Goal: Answer question/provide support

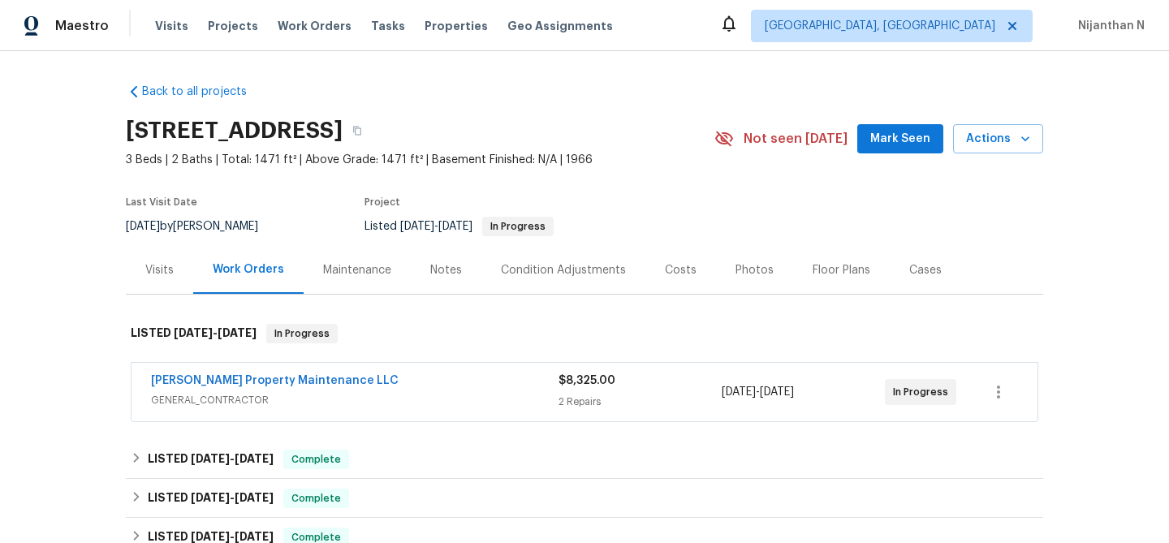
click at [361, 271] on div "Maintenance" at bounding box center [357, 270] width 68 height 16
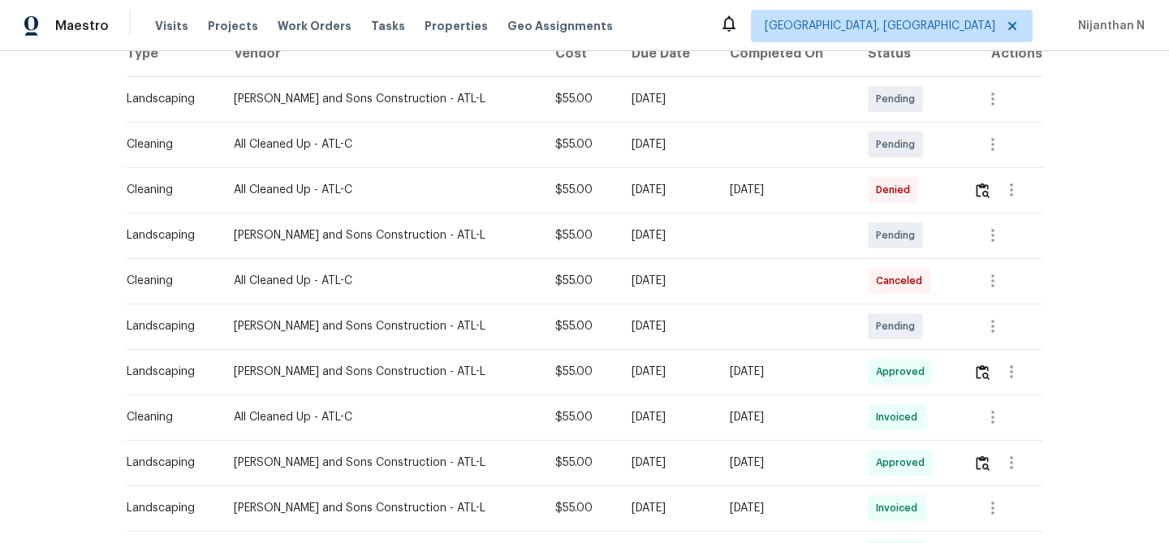
scroll to position [226, 0]
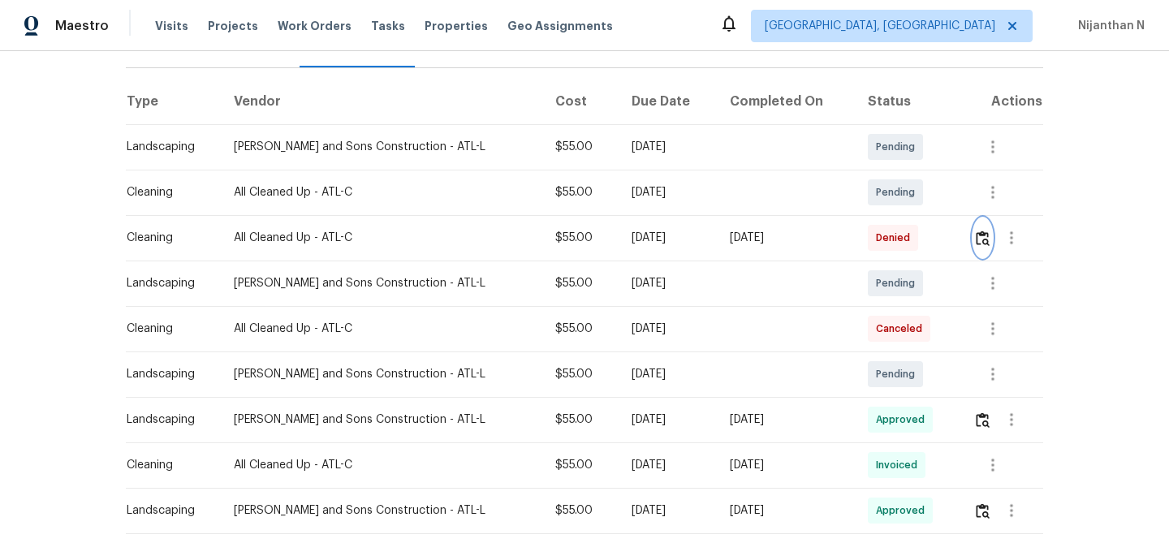
click at [980, 248] on button "button" at bounding box center [982, 237] width 19 height 39
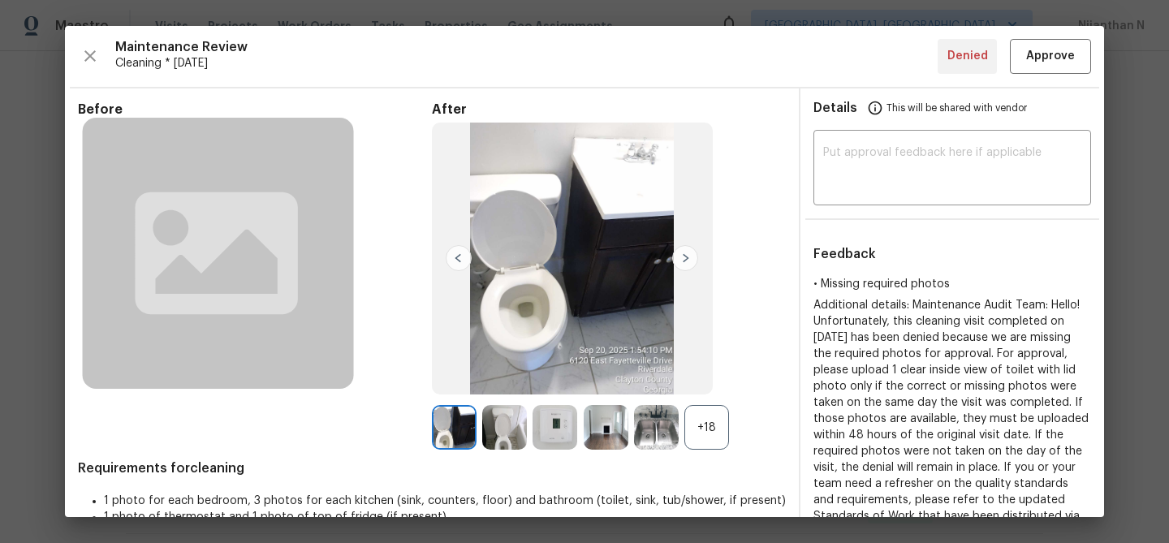
click at [693, 418] on div "+18" at bounding box center [706, 427] width 45 height 45
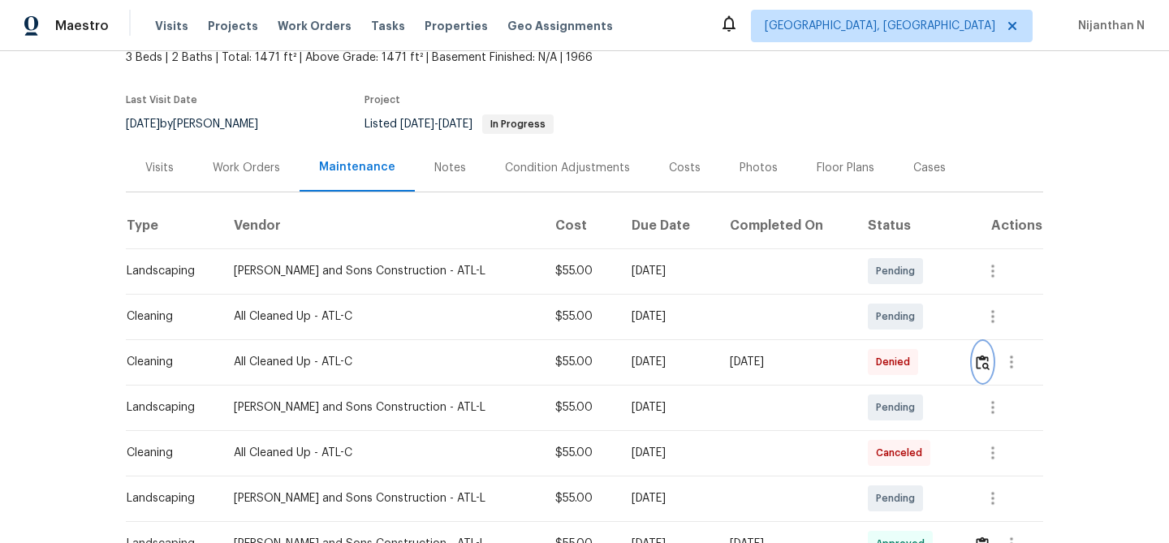
scroll to position [113, 0]
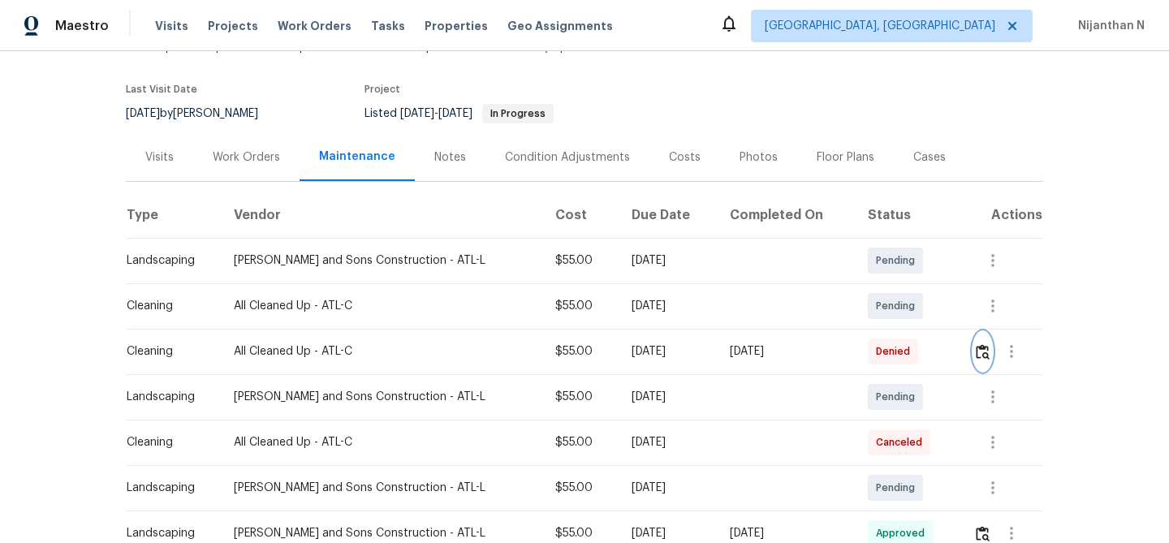
click at [985, 351] on img "button" at bounding box center [983, 351] width 14 height 15
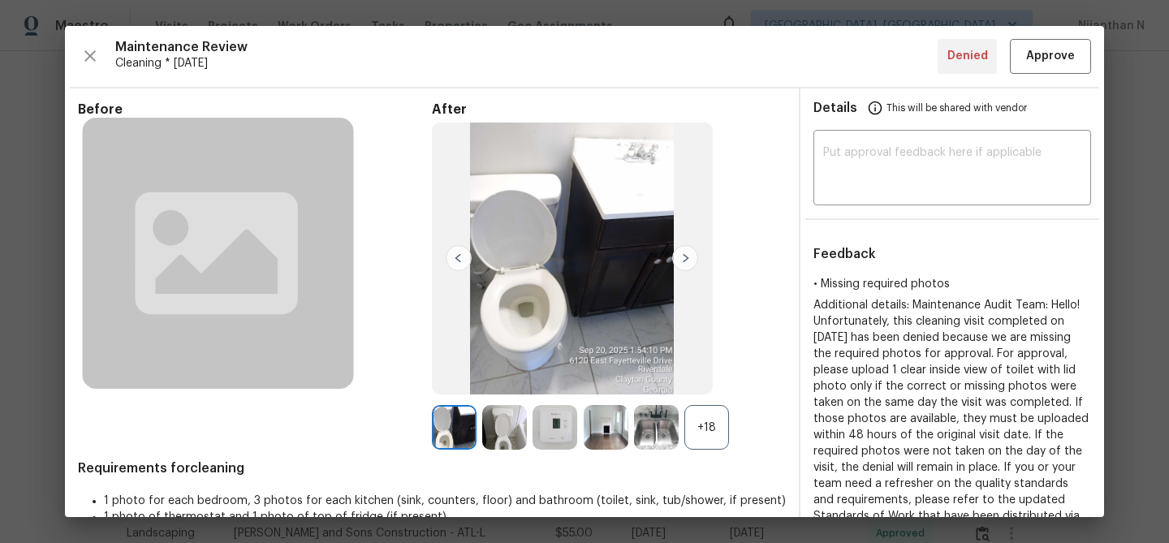
click at [708, 432] on div "+18" at bounding box center [706, 427] width 45 height 45
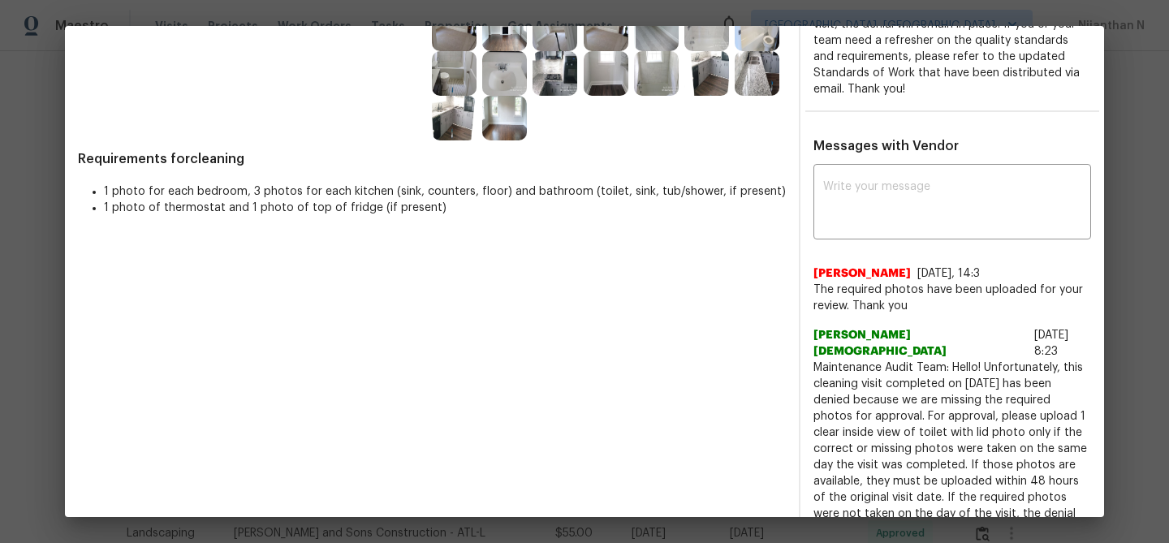
scroll to position [484, 0]
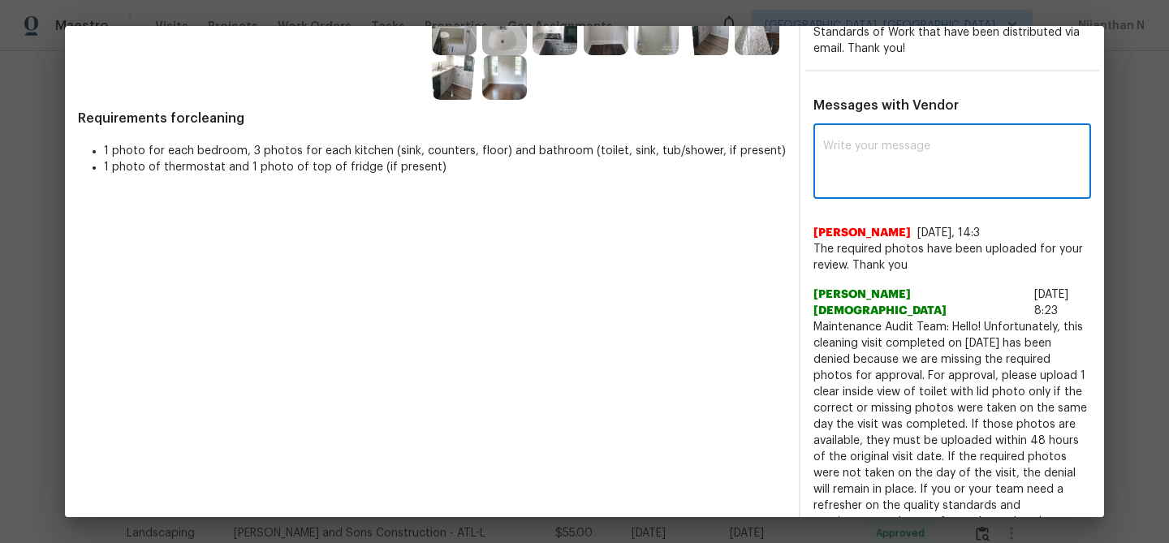
click at [879, 177] on textarea at bounding box center [952, 162] width 258 height 45
paste textarea "Maintenance Audit Team: Hello! Thank you for uploading the photo, after further…"
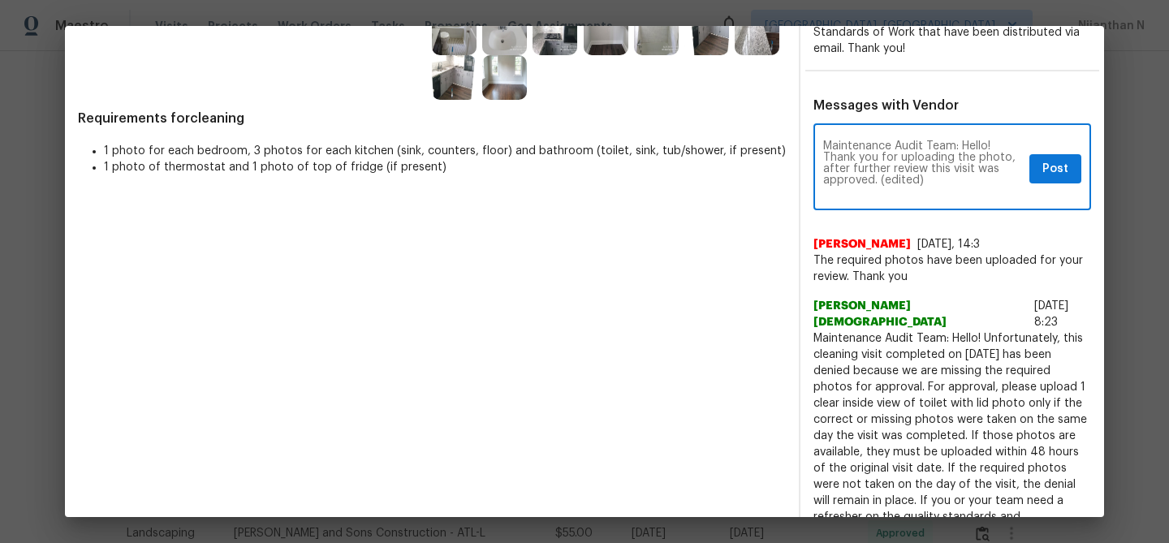
scroll to position [0, 0]
drag, startPoint x: 879, startPoint y: 180, endPoint x: 943, endPoint y: 180, distance: 64.1
click at [943, 180] on textarea "Maintenance Audit Team: Hello! Thank you for uploading the photo, after further…" at bounding box center [923, 168] width 200 height 57
type textarea "Maintenance Audit Team: Hello! Thank you for uploading the photo, after further…"
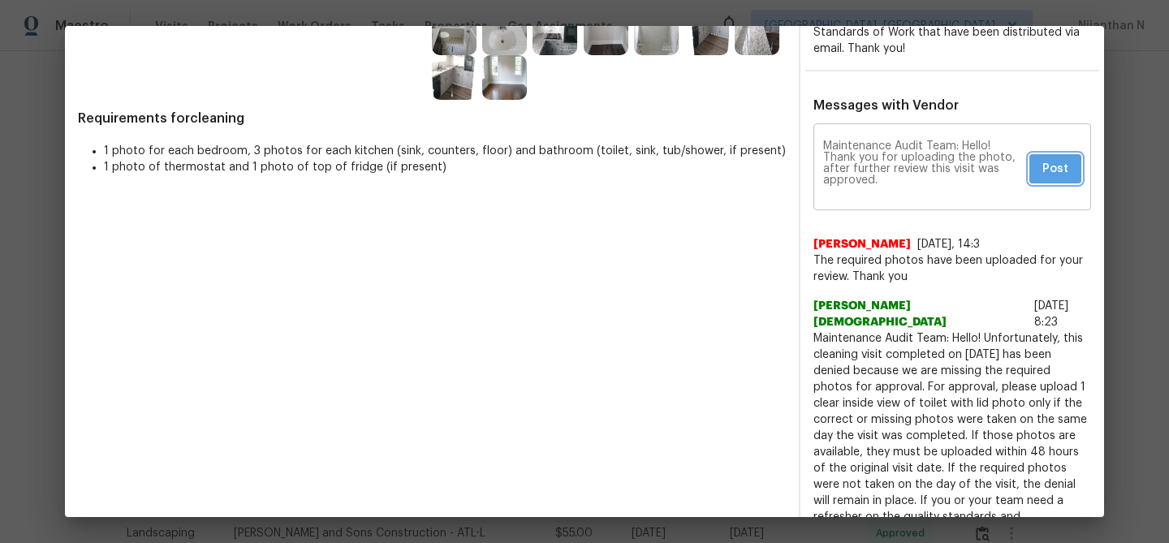
click at [1049, 167] on span "Post" at bounding box center [1055, 169] width 26 height 20
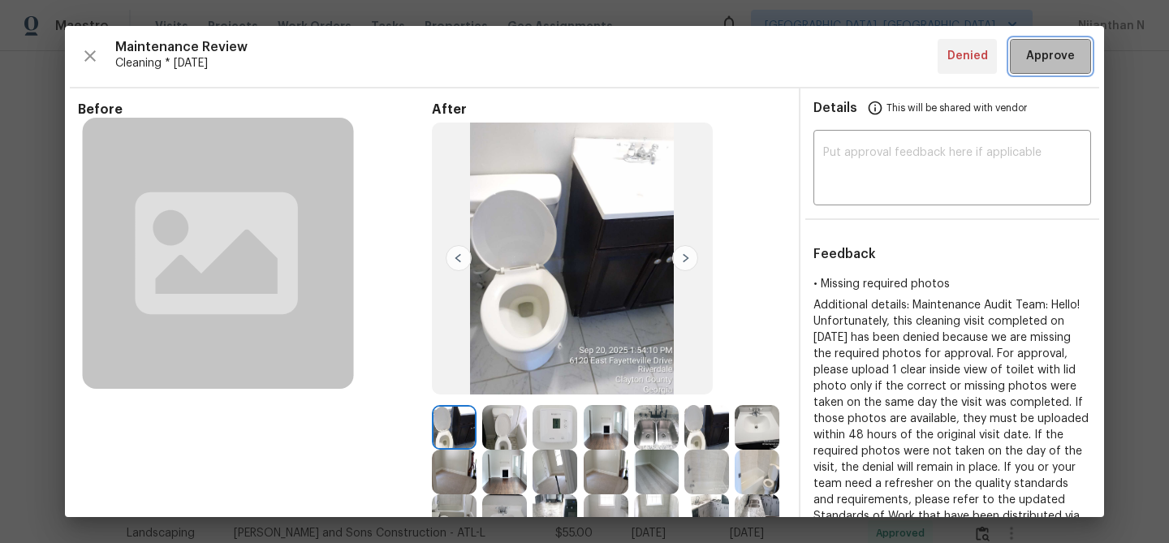
click at [1056, 60] on span "Approve" at bounding box center [1050, 56] width 49 height 20
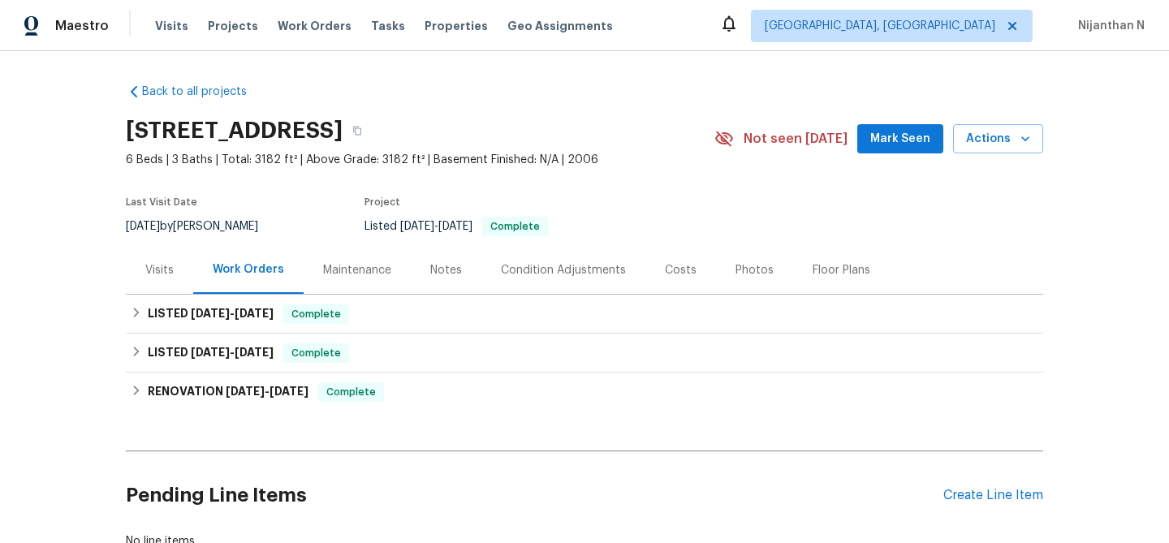
click at [348, 275] on div "Maintenance" at bounding box center [357, 270] width 68 height 16
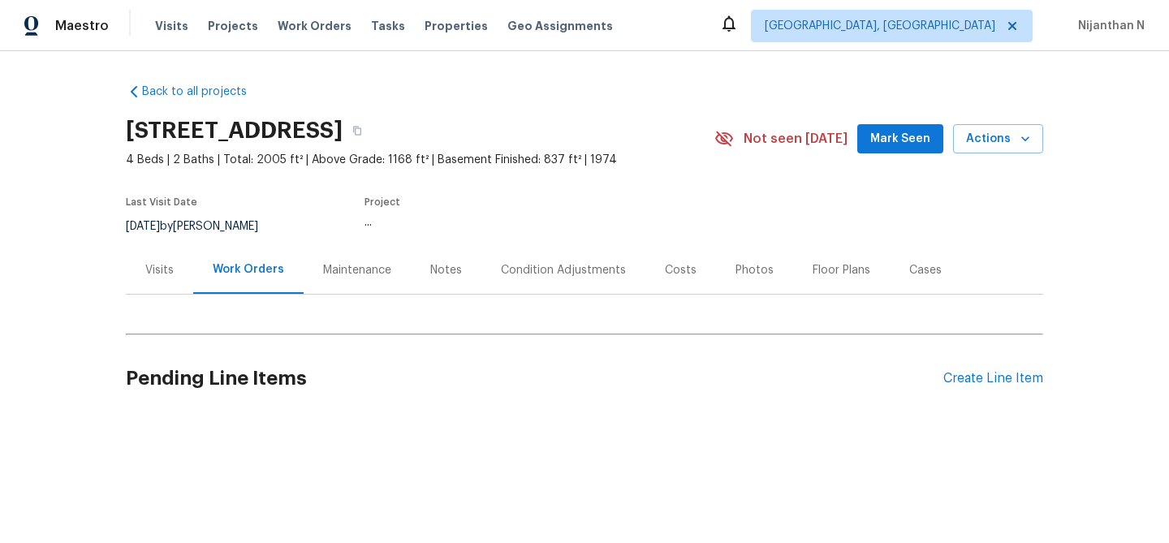
click at [340, 271] on div "Maintenance" at bounding box center [357, 270] width 68 height 16
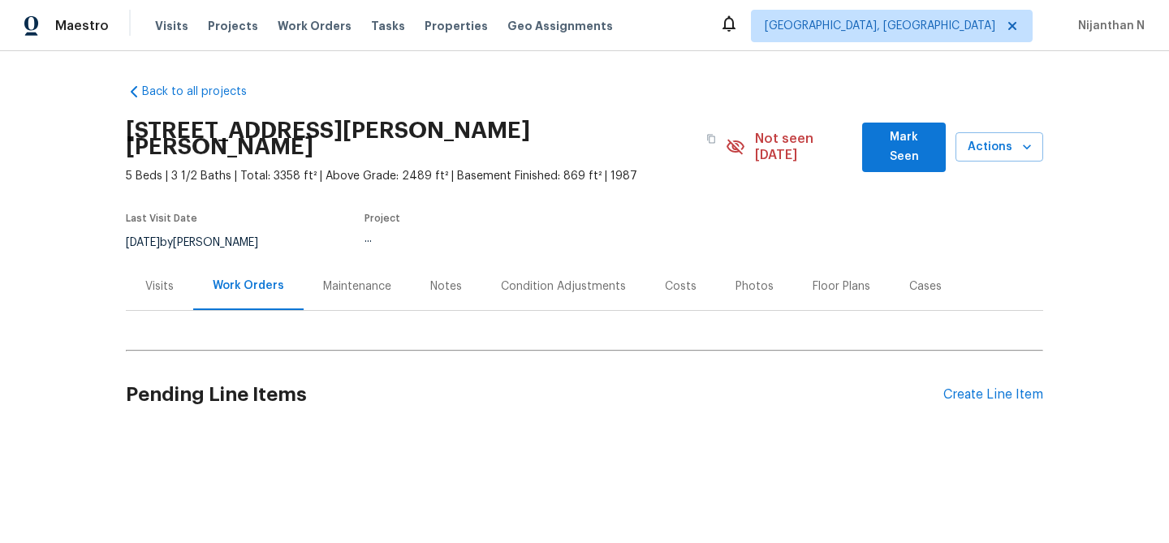
click at [312, 269] on div "Maintenance" at bounding box center [357, 286] width 107 height 48
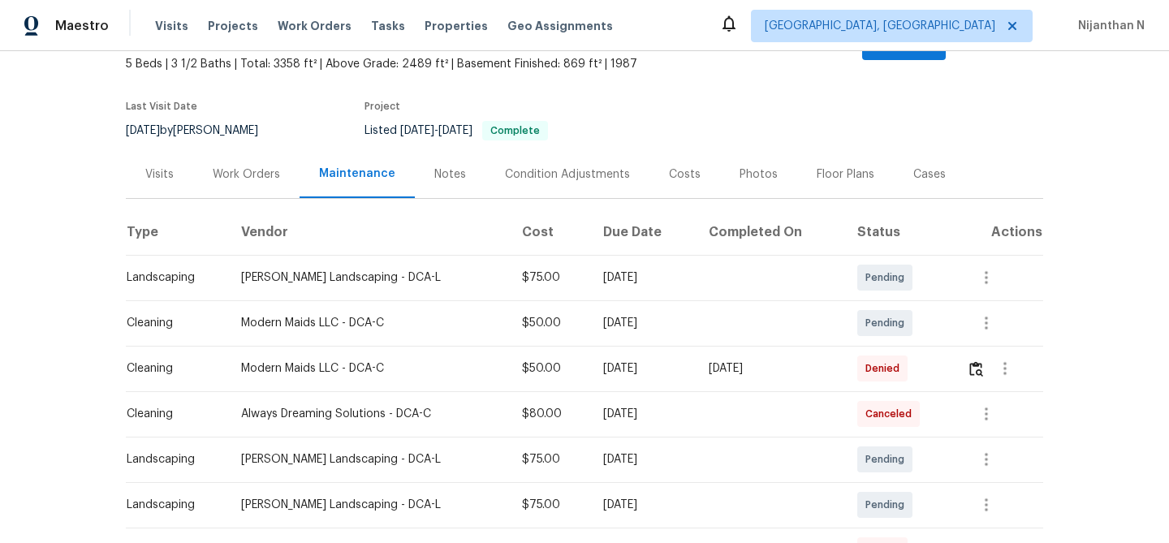
scroll to position [265, 0]
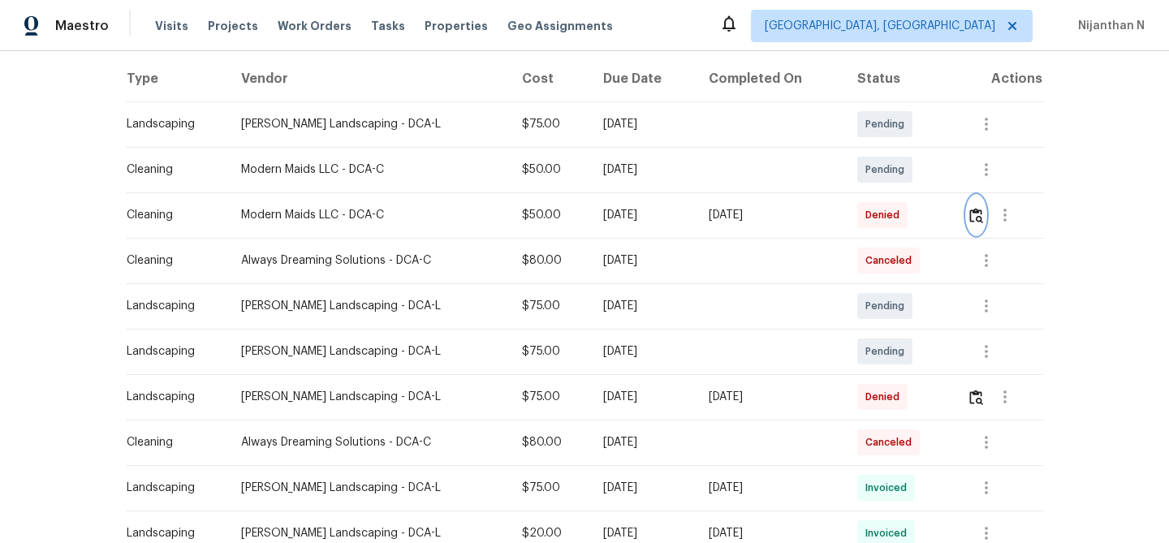
click at [976, 208] on img "button" at bounding box center [976, 215] width 14 height 15
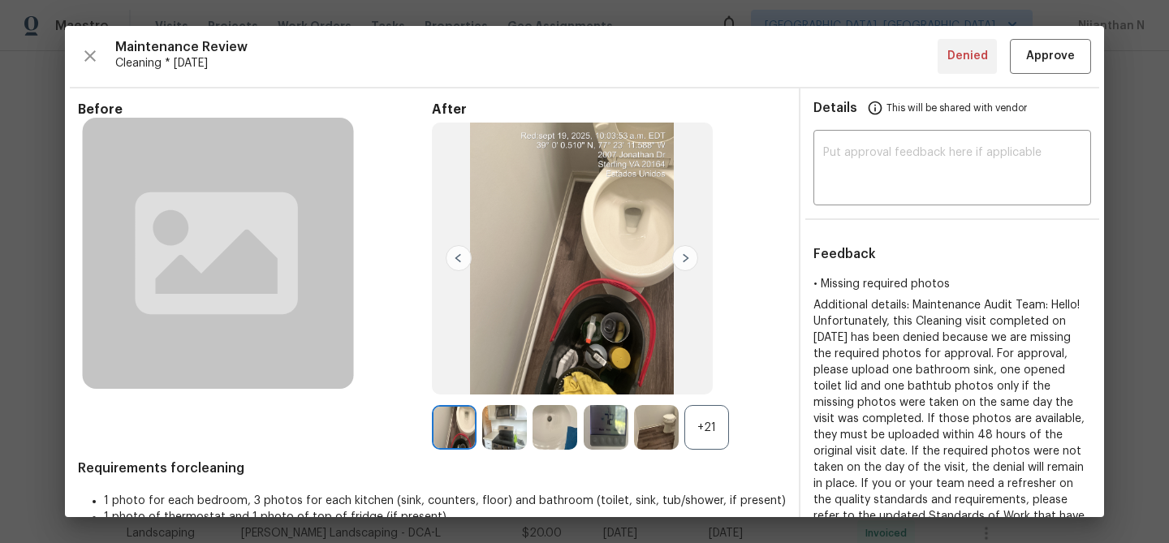
click at [718, 442] on div "+21" at bounding box center [706, 427] width 45 height 45
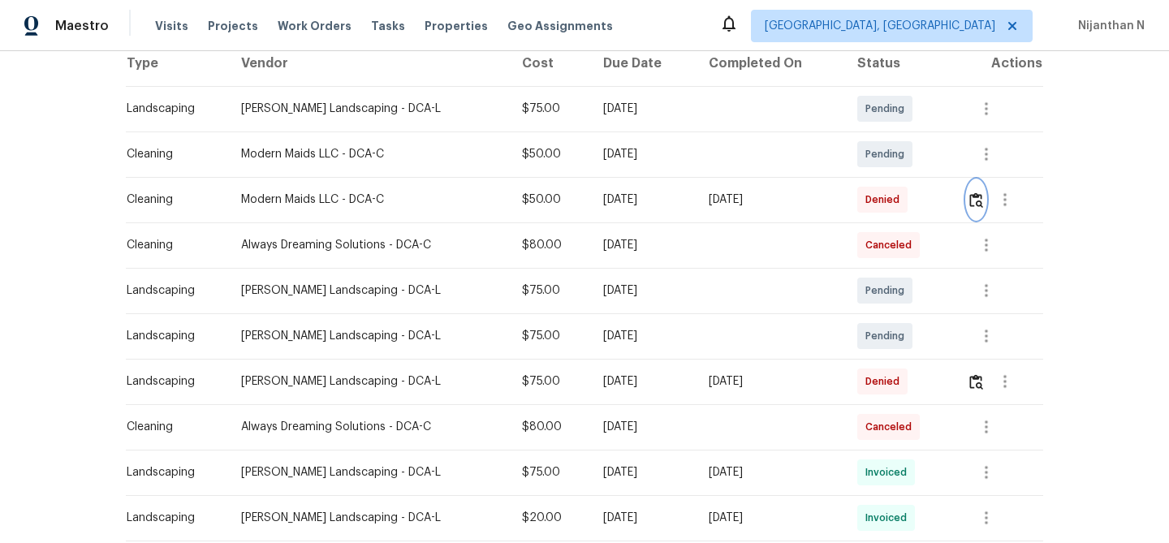
scroll to position [304, 0]
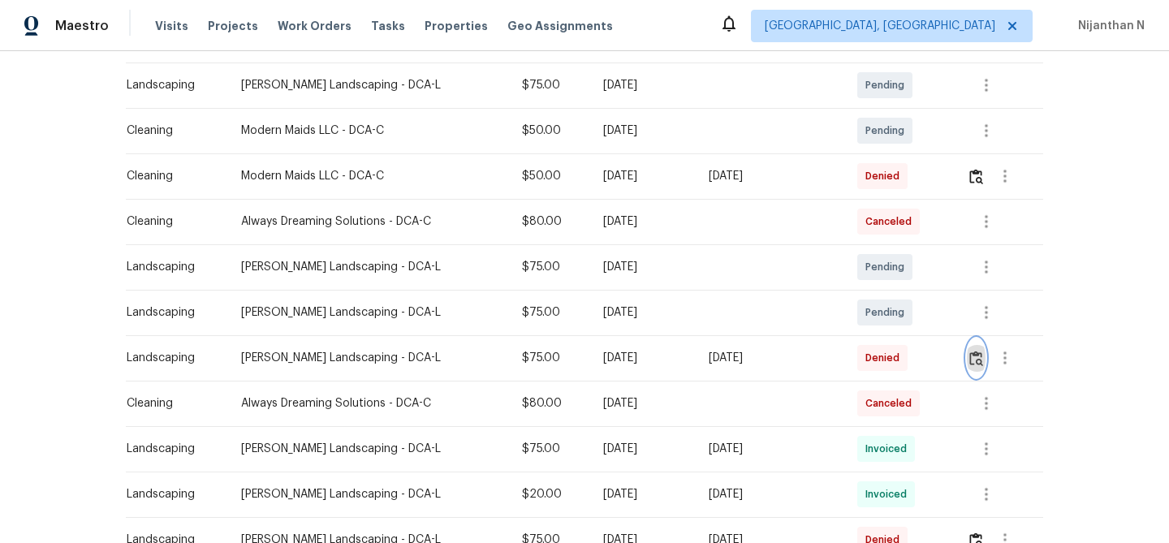
click at [977, 351] on img "button" at bounding box center [976, 358] width 14 height 15
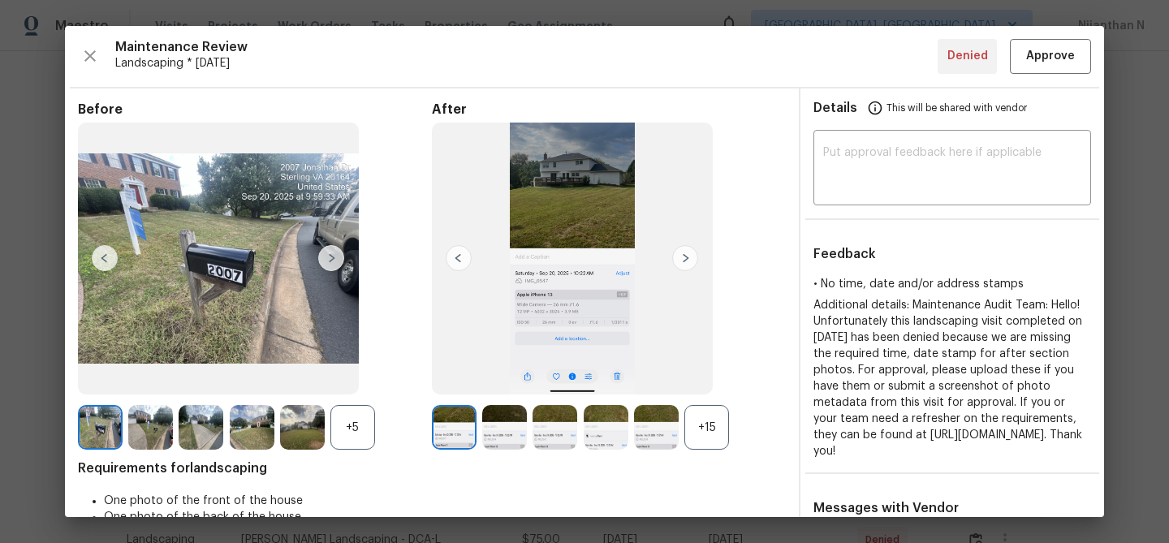
click at [701, 442] on div "+15" at bounding box center [706, 427] width 45 height 45
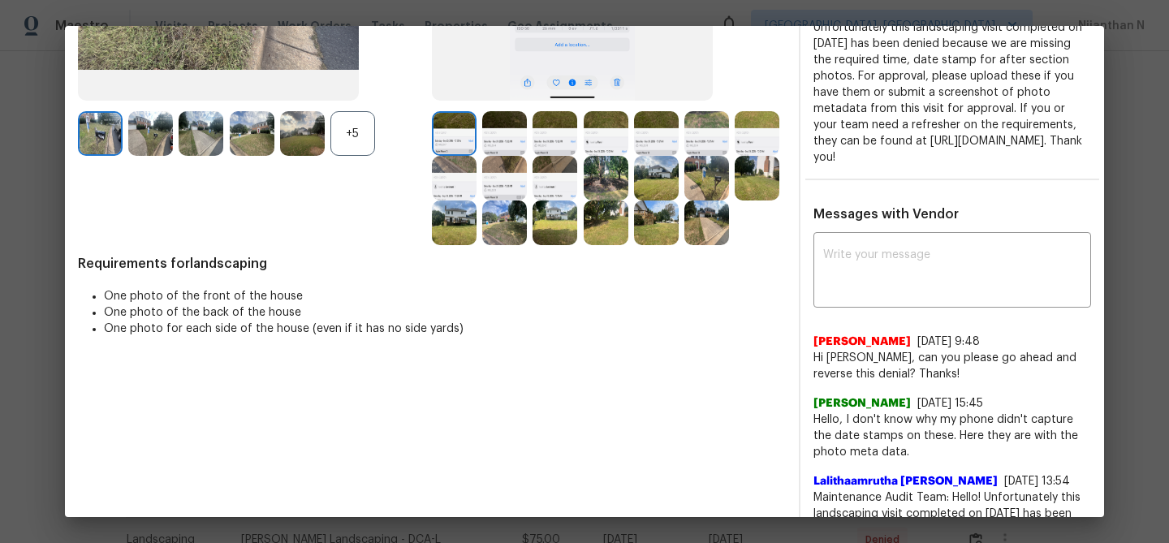
scroll to position [314, 0]
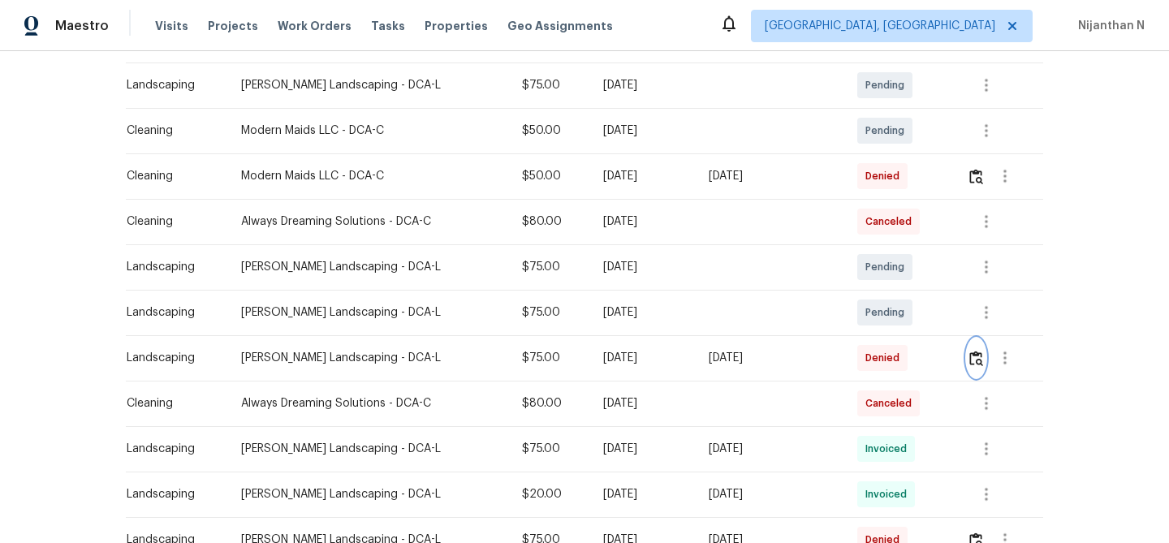
click at [979, 351] on img "button" at bounding box center [976, 358] width 14 height 15
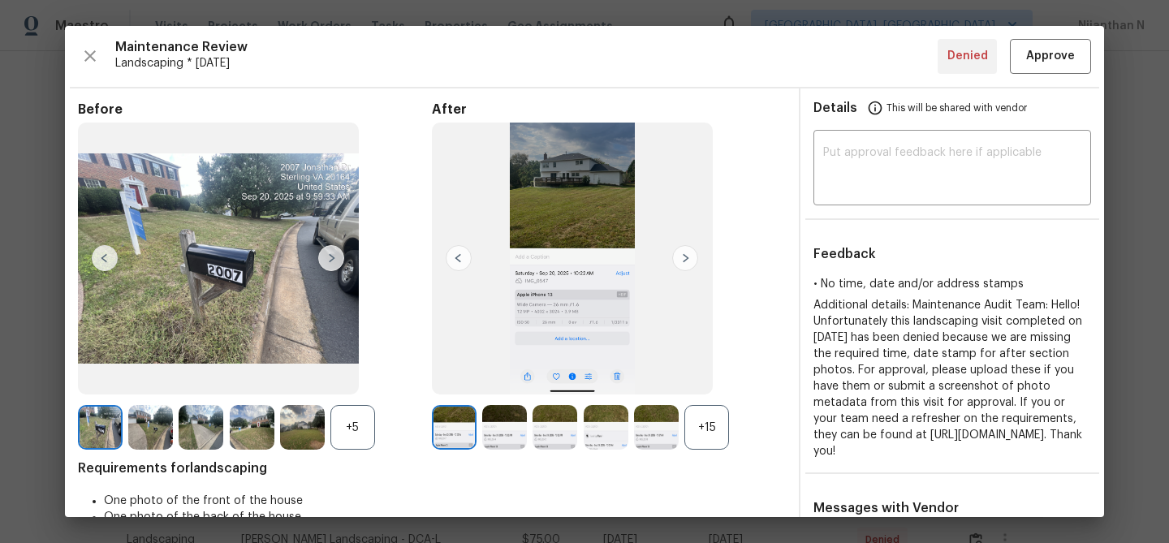
click at [710, 436] on div "+15" at bounding box center [706, 427] width 45 height 45
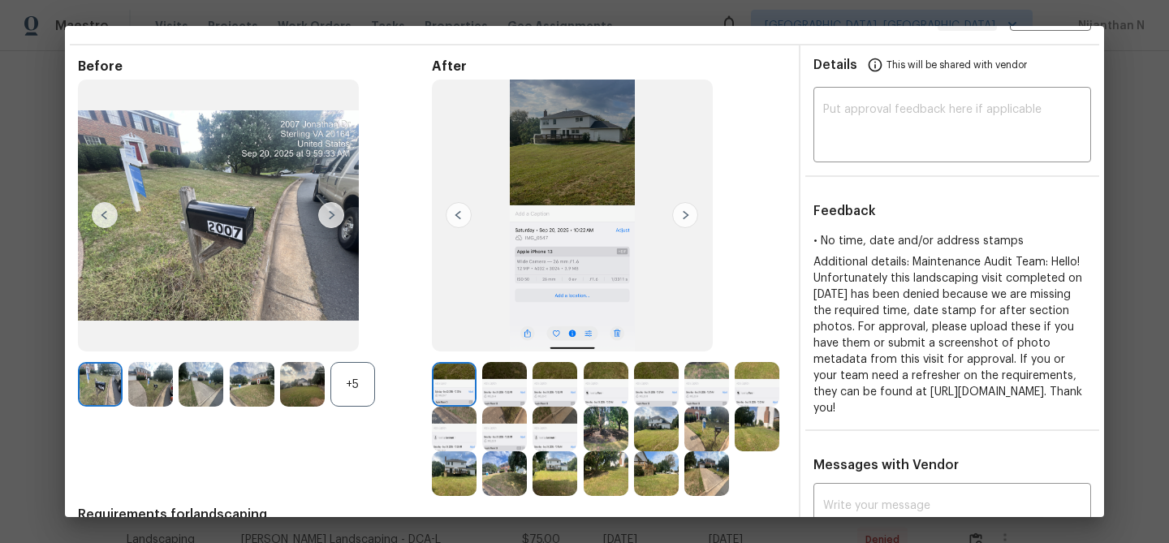
scroll to position [116, 0]
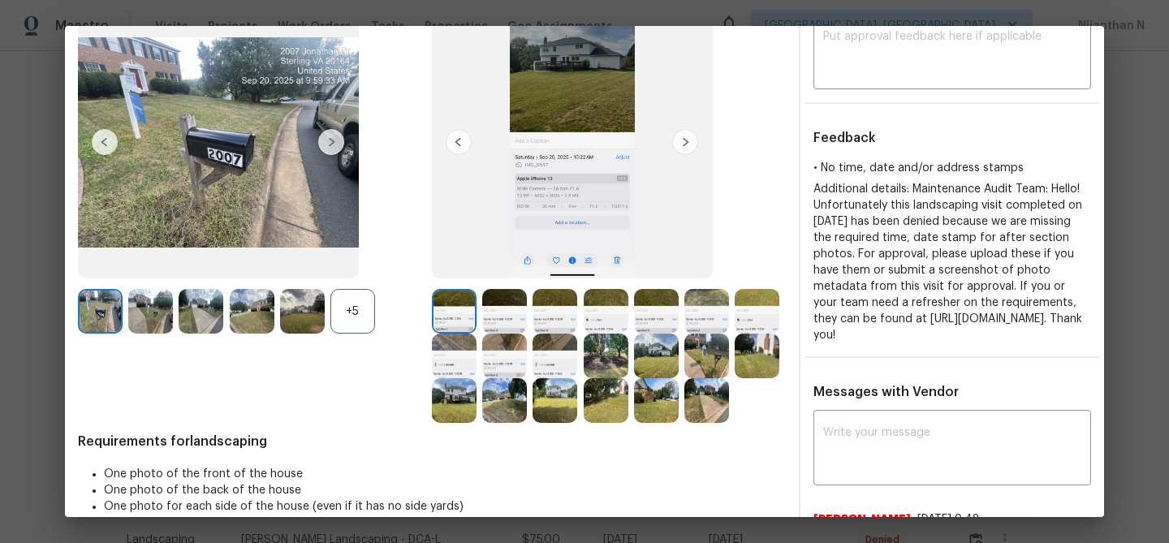
click at [704, 411] on img at bounding box center [706, 400] width 45 height 45
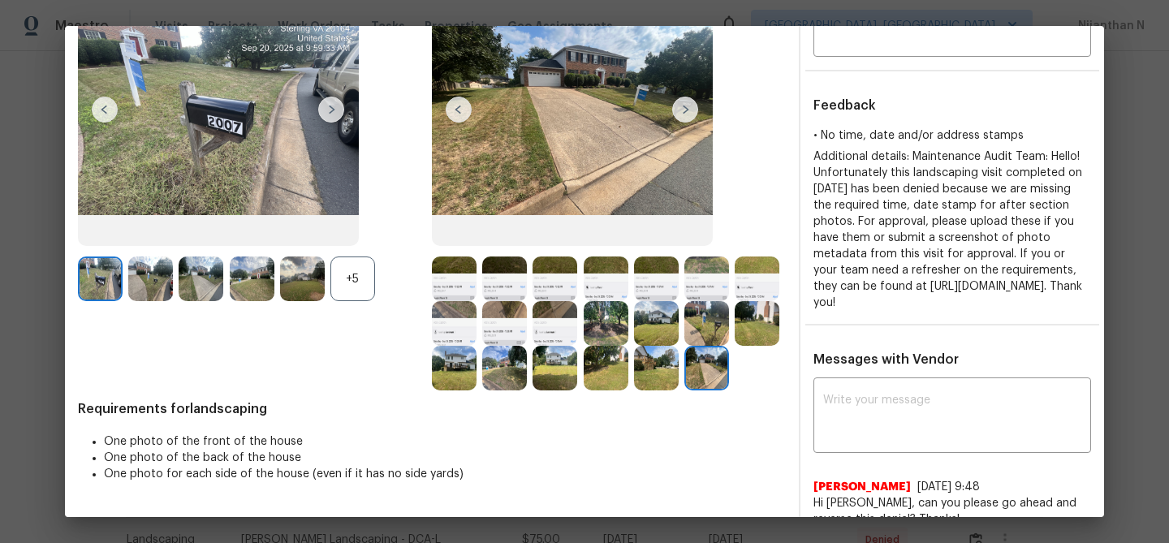
scroll to position [162, 0]
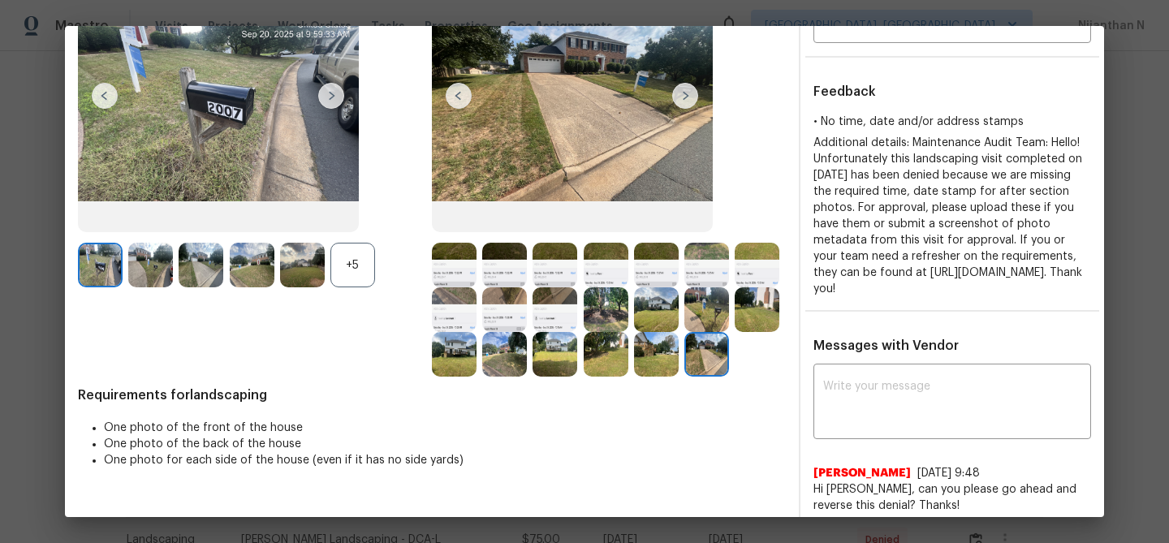
click at [460, 269] on img at bounding box center [454, 265] width 45 height 45
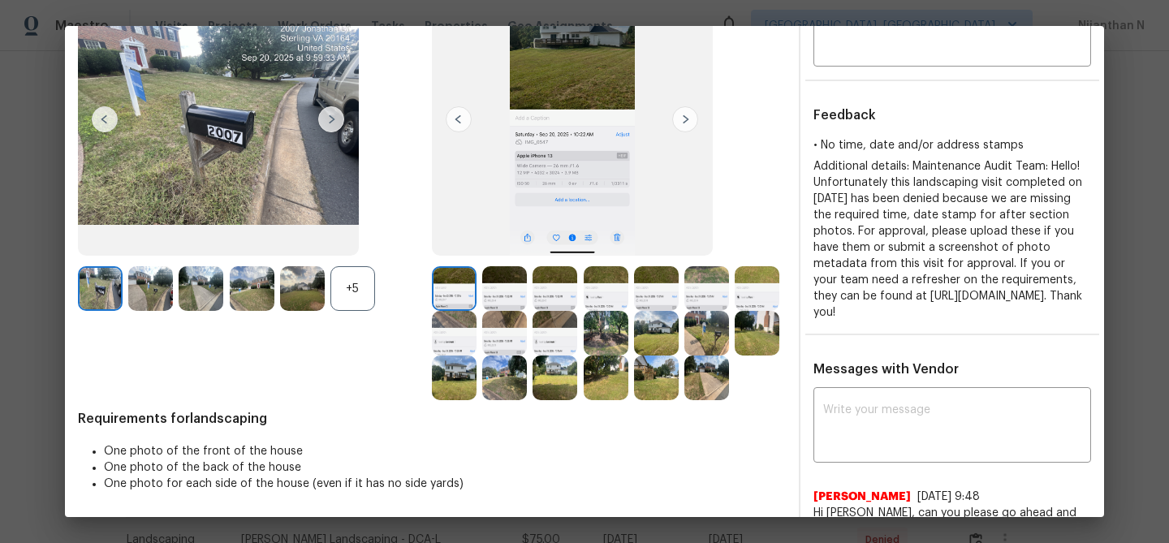
scroll to position [170, 0]
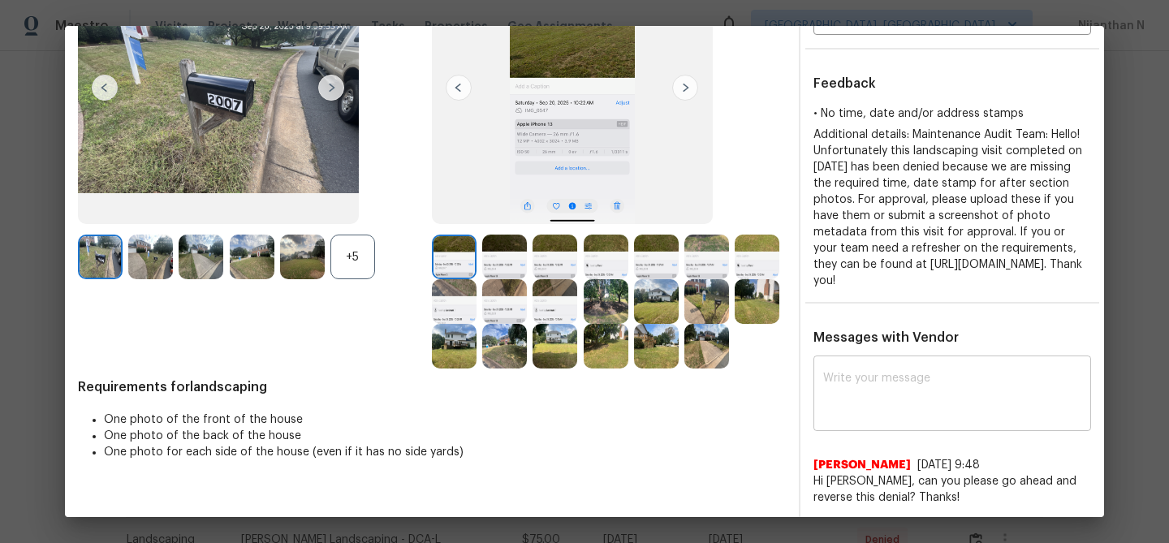
click at [864, 385] on div "x ​" at bounding box center [952, 395] width 278 height 71
paste textarea "Maintenance Audit Team: Hello! Thank you for uploading the photo, after further…"
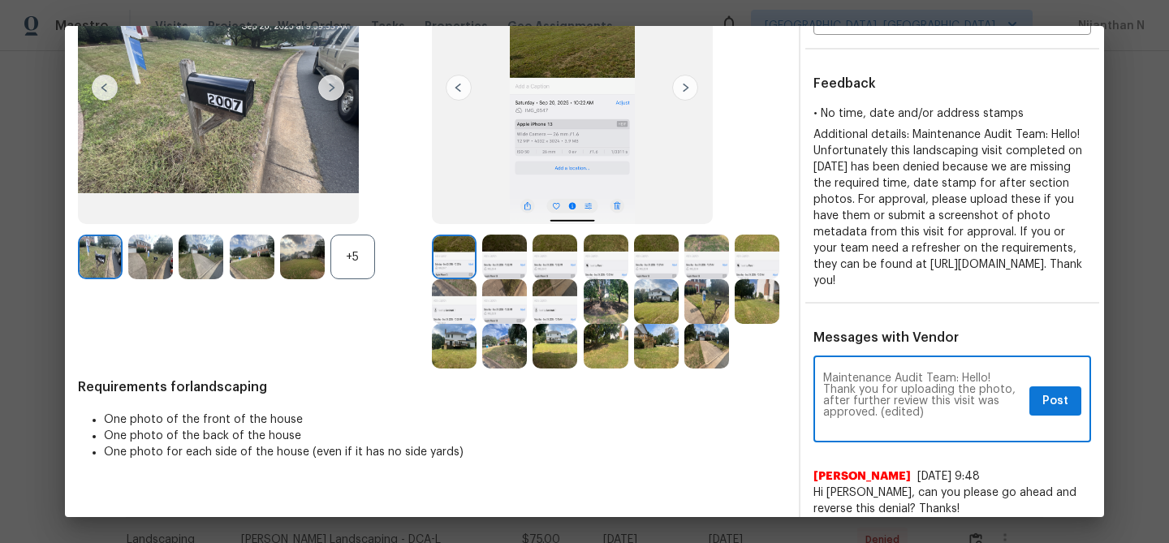
scroll to position [0, 0]
drag, startPoint x: 880, startPoint y: 429, endPoint x: 928, endPoint y: 424, distance: 48.9
click at [928, 424] on textarea "Maintenance Audit Team: Hello! Thank you for uploading the photo, after further…" at bounding box center [923, 401] width 200 height 57
type textarea "Maintenance Audit Team: Hello! Thank you for uploading the photo, after further…"
click at [1050, 411] on span "Post" at bounding box center [1055, 401] width 26 height 20
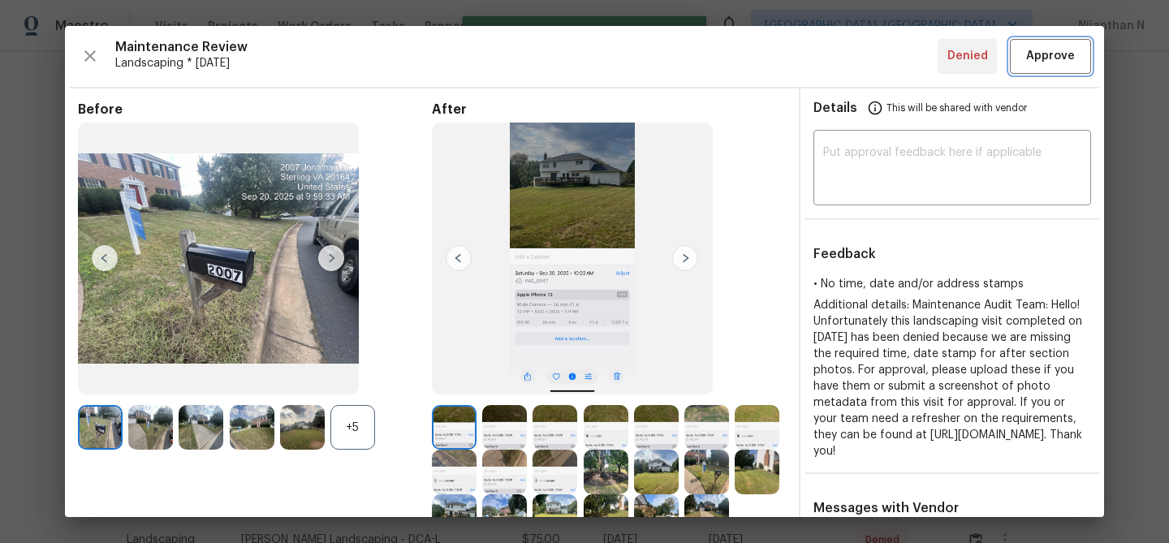
click at [1027, 59] on span "Approve" at bounding box center [1050, 56] width 49 height 20
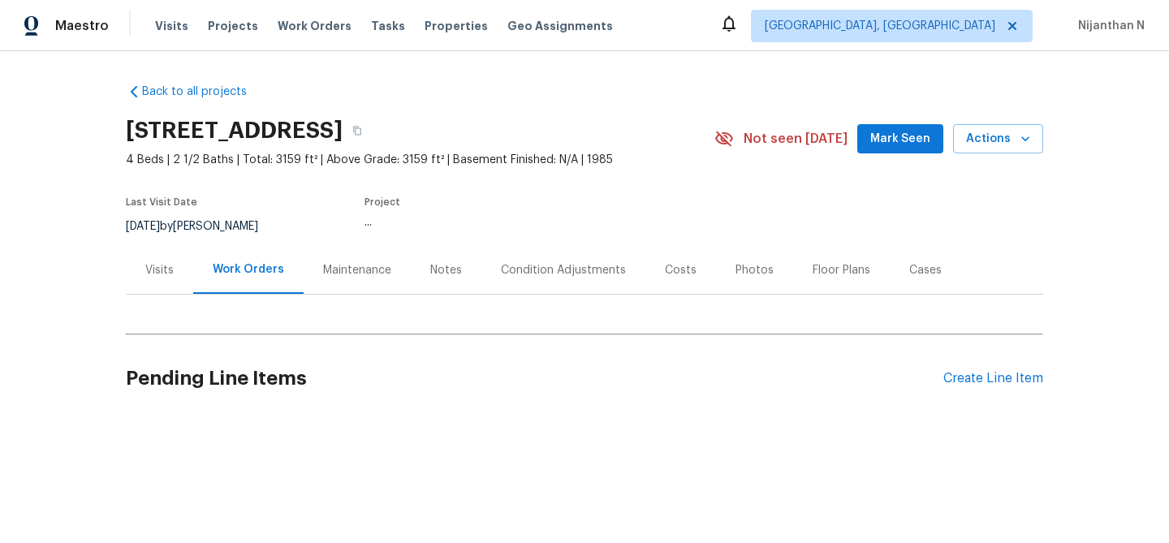
click at [353, 275] on div "Maintenance" at bounding box center [357, 270] width 68 height 16
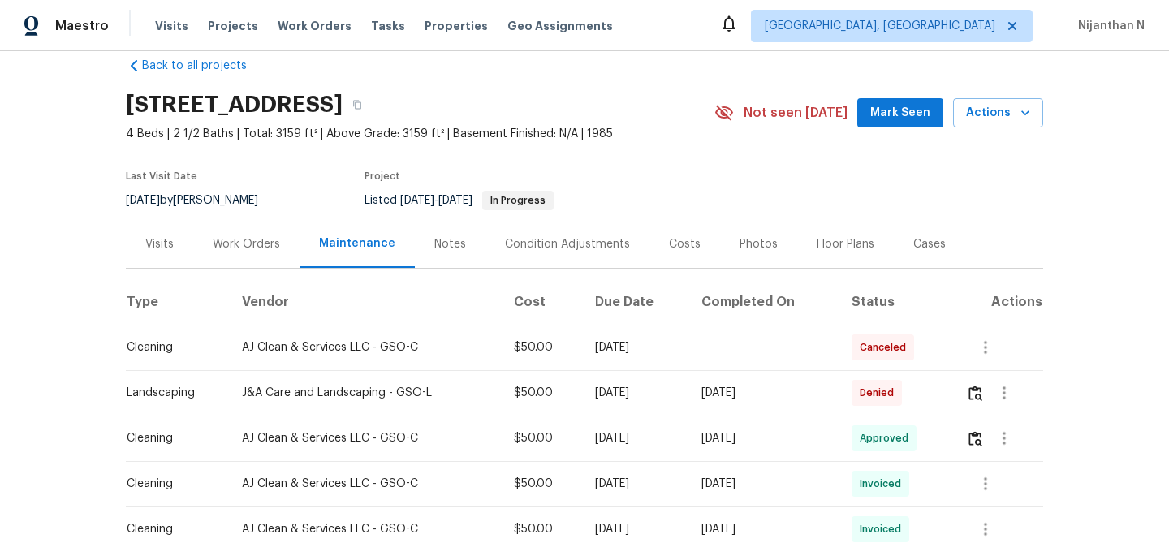
scroll to position [50, 0]
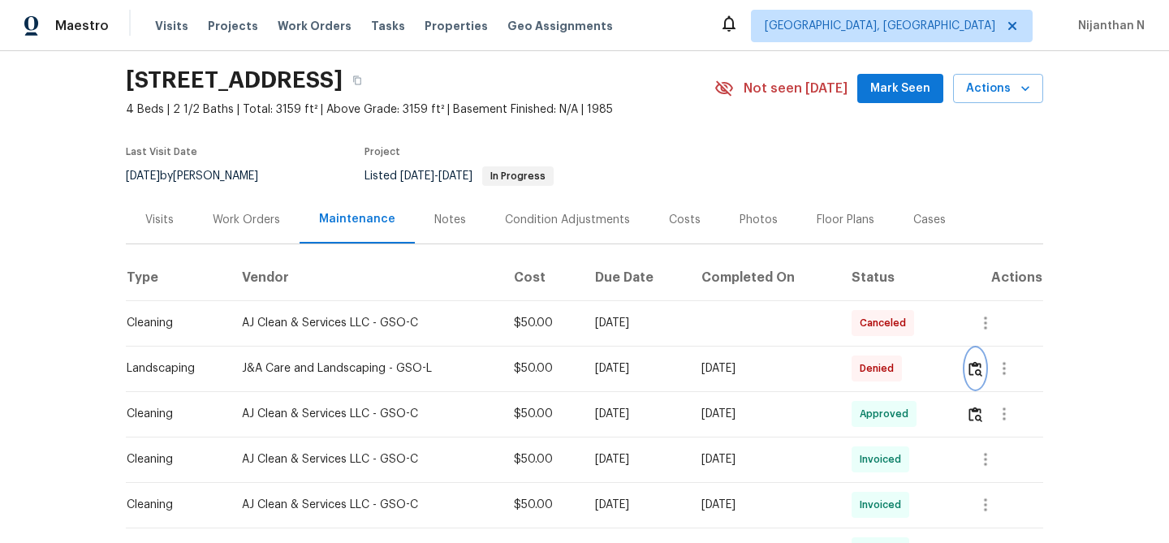
click at [978, 372] on img "button" at bounding box center [975, 368] width 14 height 15
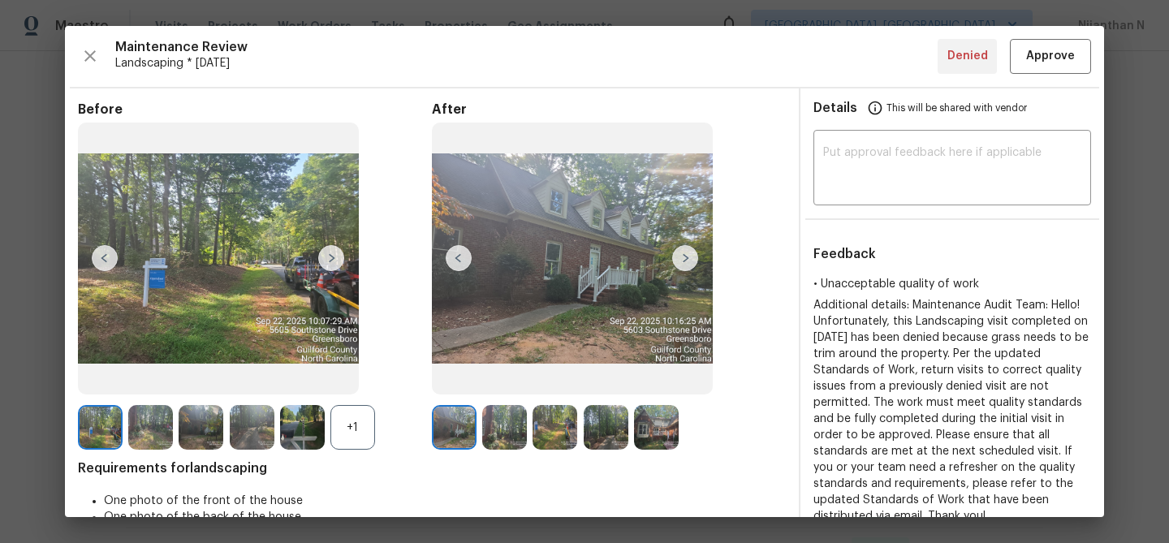
click at [343, 429] on div "+1" at bounding box center [352, 427] width 45 height 45
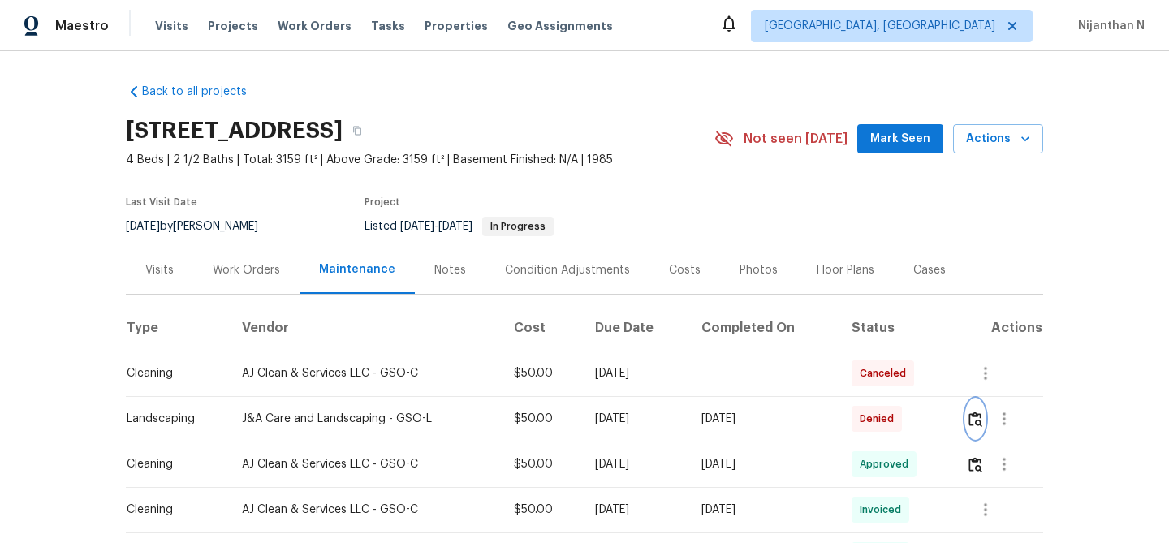
scroll to position [67, 0]
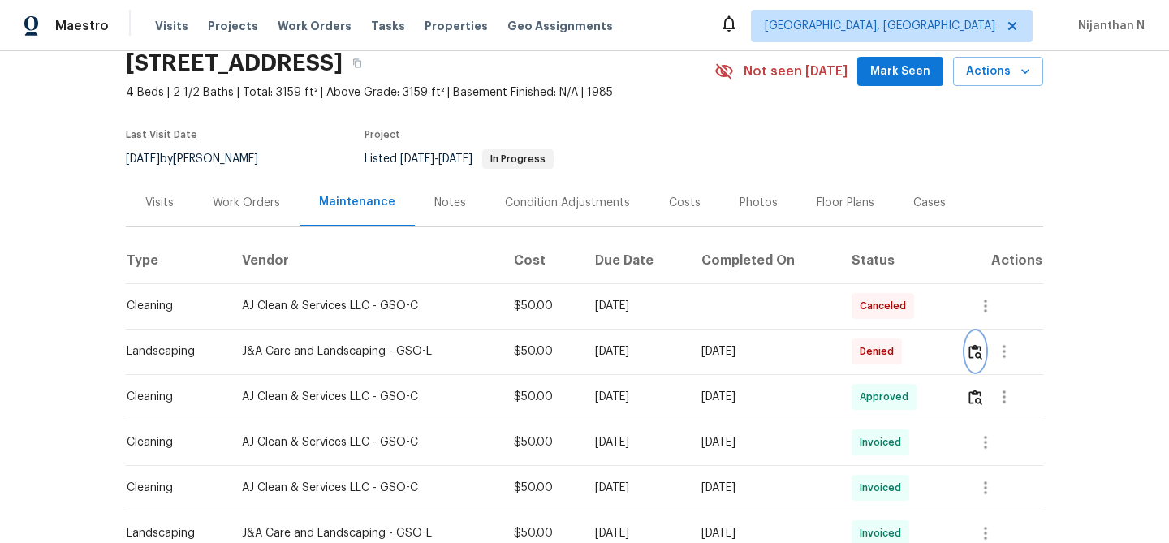
click at [982, 362] on button "button" at bounding box center [975, 351] width 19 height 39
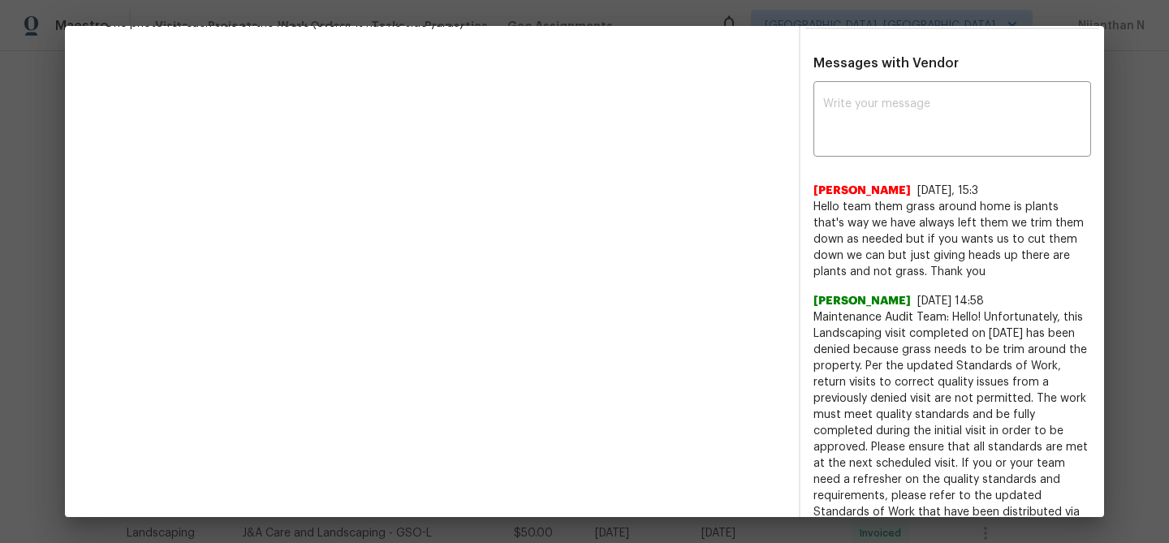
scroll to position [597, 0]
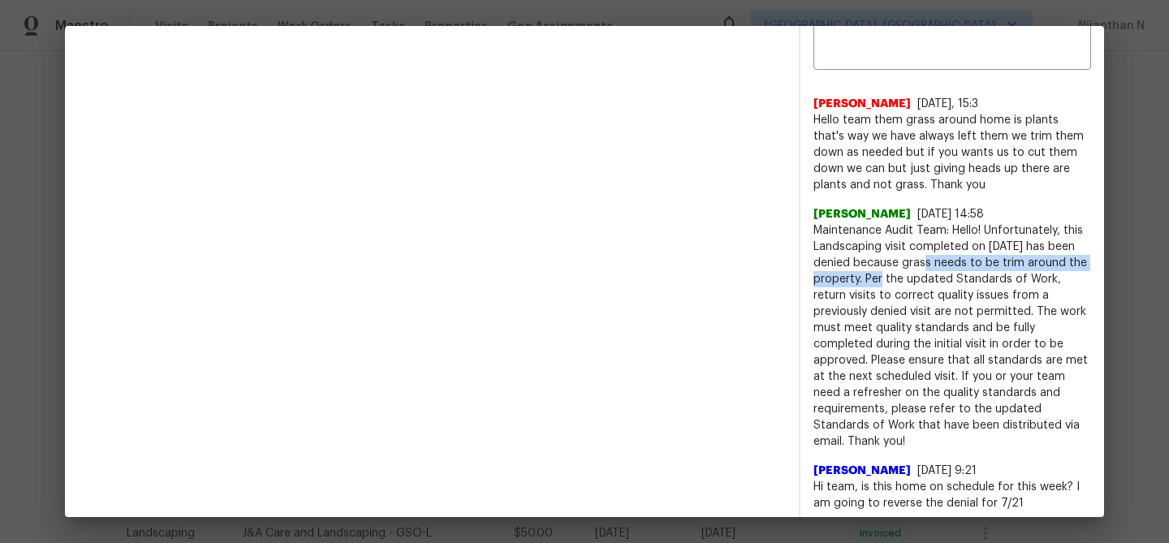
drag, startPoint x: 932, startPoint y: 262, endPoint x: 881, endPoint y: 281, distance: 54.4
click at [881, 281] on span "Maintenance Audit Team: Hello! Unfortunately, this Landscaping visit completed …" at bounding box center [952, 335] width 278 height 227
copy span "grass needs to be trim around the property."
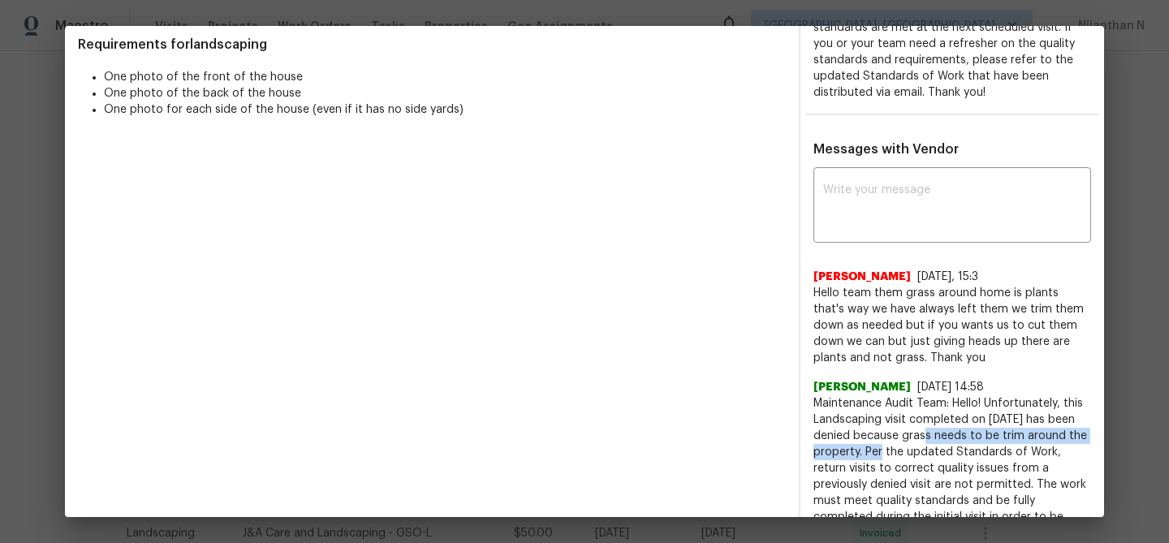
scroll to position [325, 0]
